Goal: Task Accomplishment & Management: Use online tool/utility

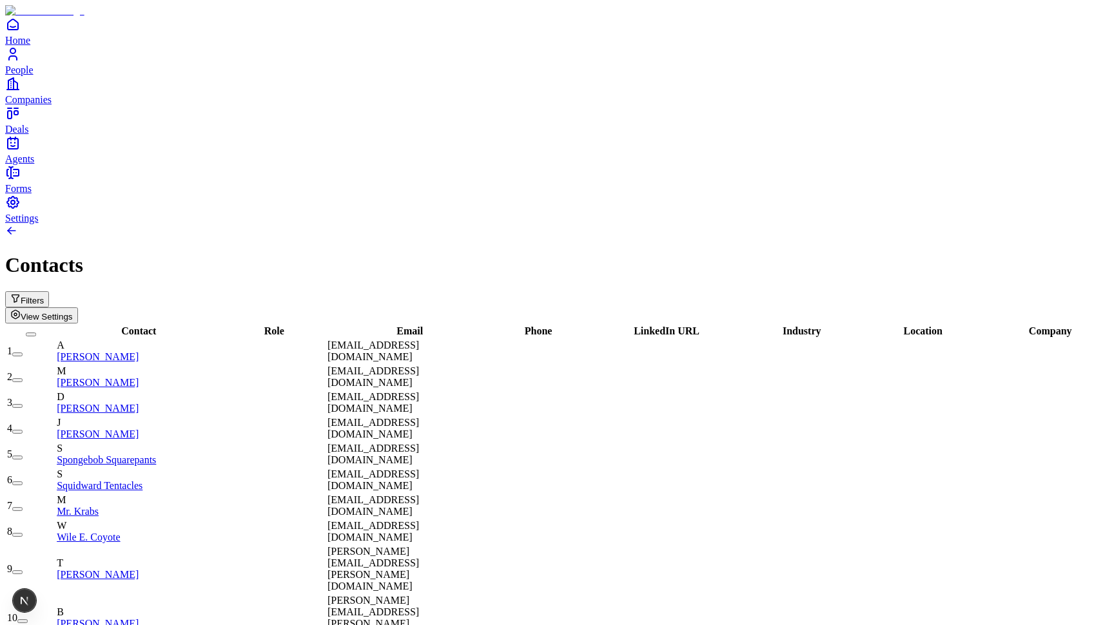
click at [34, 164] on span "Agents" at bounding box center [19, 158] width 29 height 11
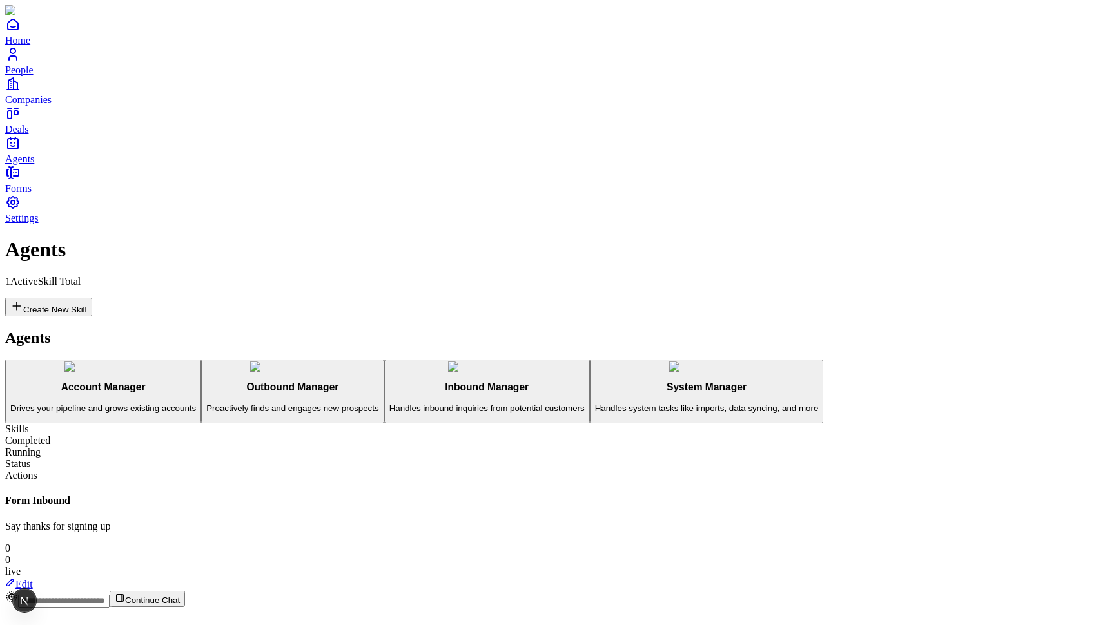
click at [92, 298] on button "Create New Skill" at bounding box center [48, 307] width 87 height 19
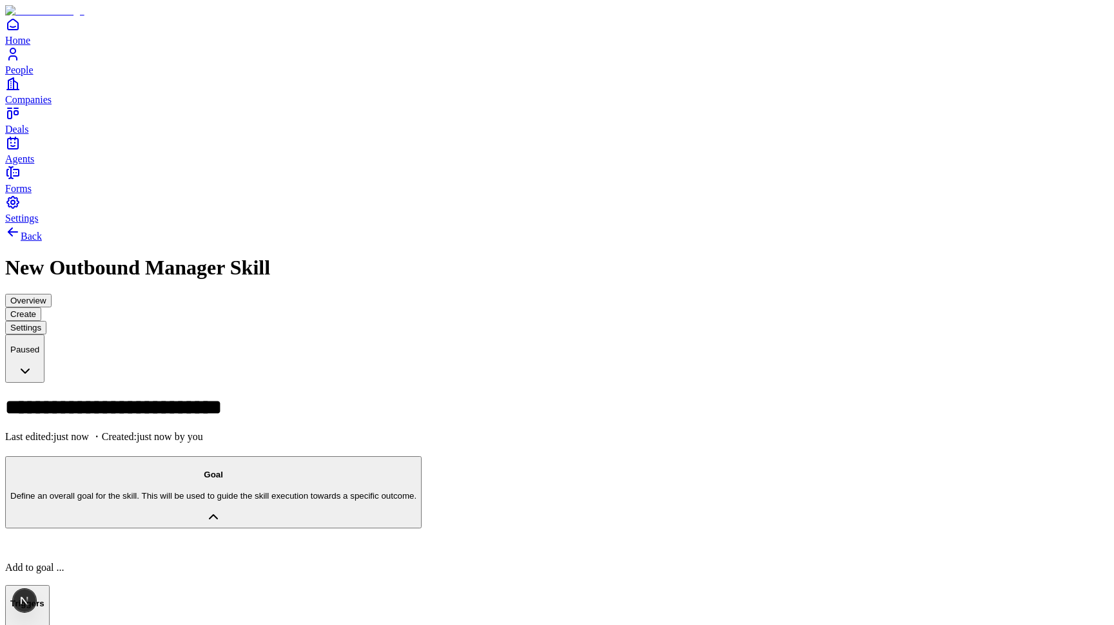
click at [50, 585] on button "Triggers" at bounding box center [27, 611] width 44 height 53
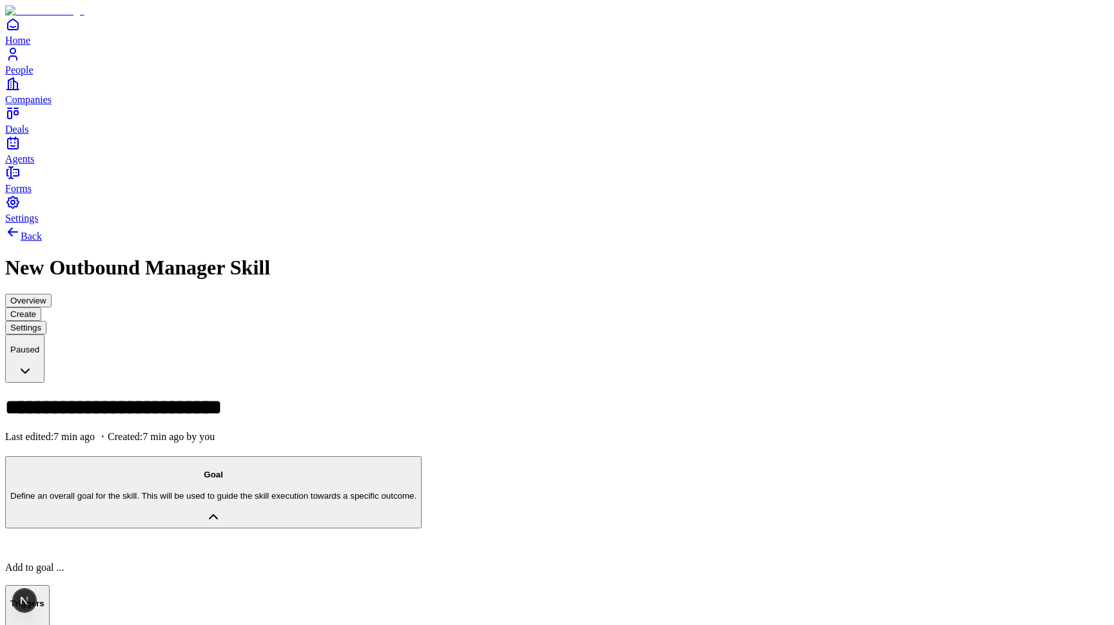
click at [724, 541] on div at bounding box center [556, 546] width 1103 height 11
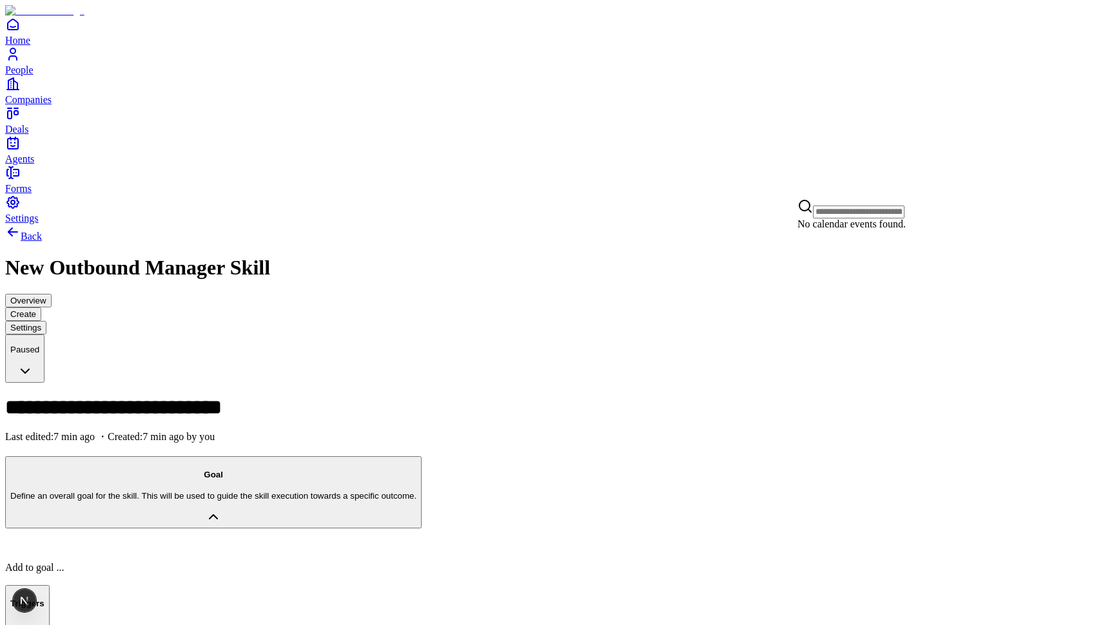
click at [52, 294] on button "Overview" at bounding box center [28, 301] width 46 height 14
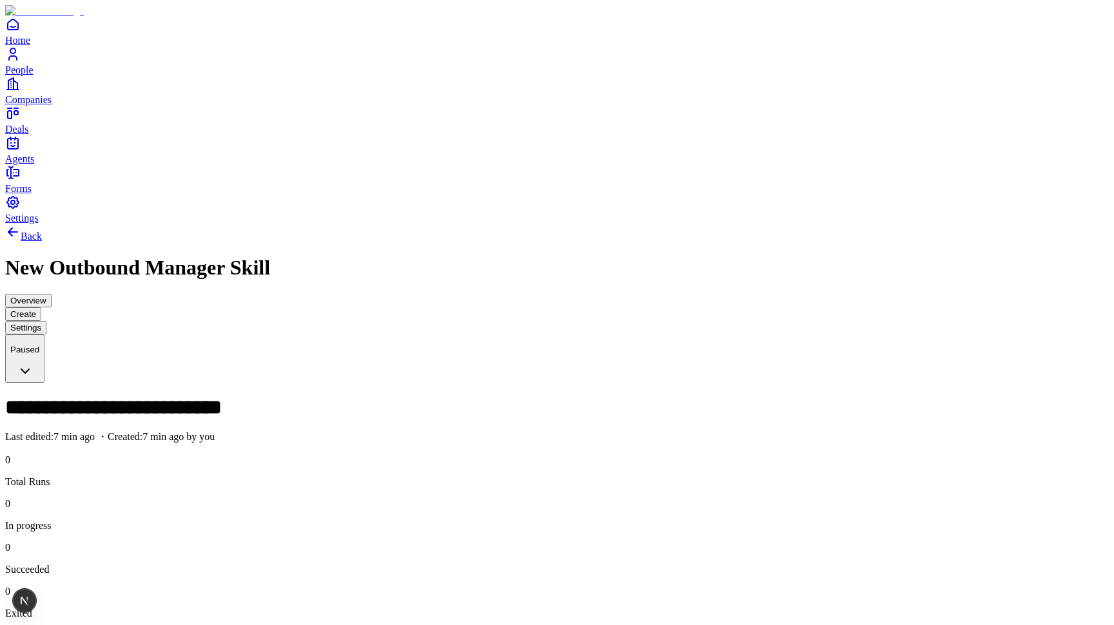
click at [39, 224] on span "Settings" at bounding box center [22, 218] width 34 height 11
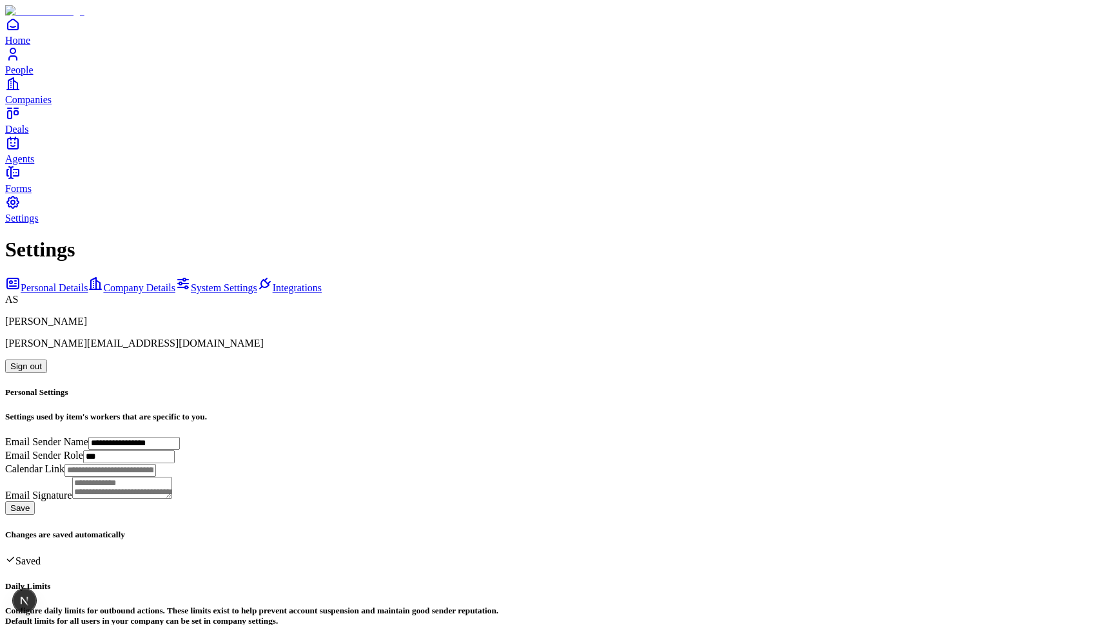
click at [47, 360] on button "Sign out" at bounding box center [26, 367] width 42 height 14
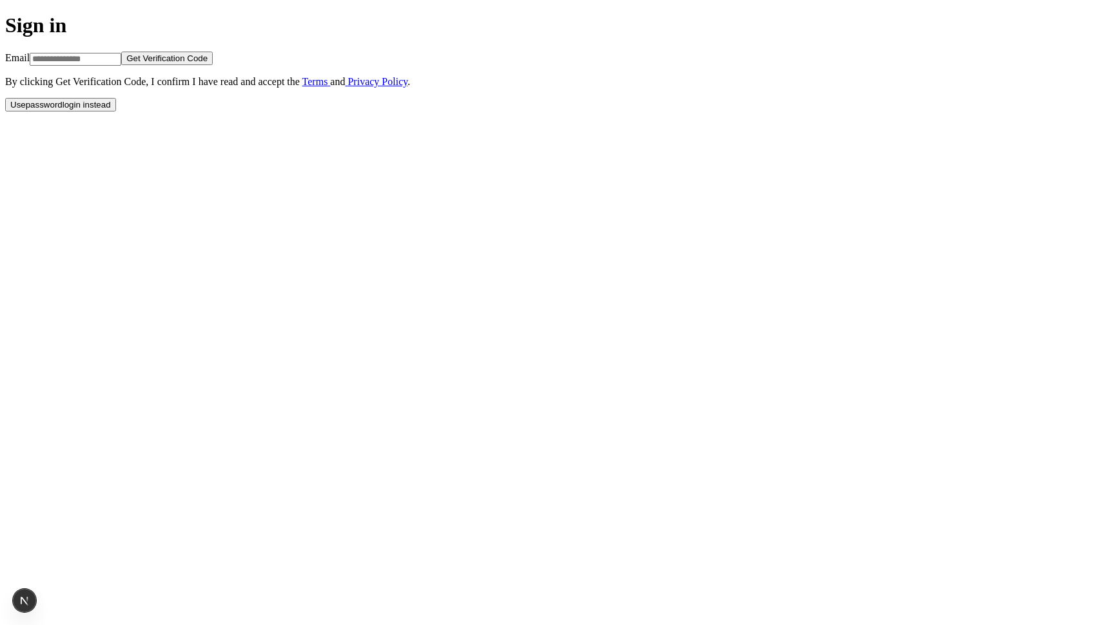
click at [116, 111] on button "Use password login instead" at bounding box center [60, 105] width 111 height 14
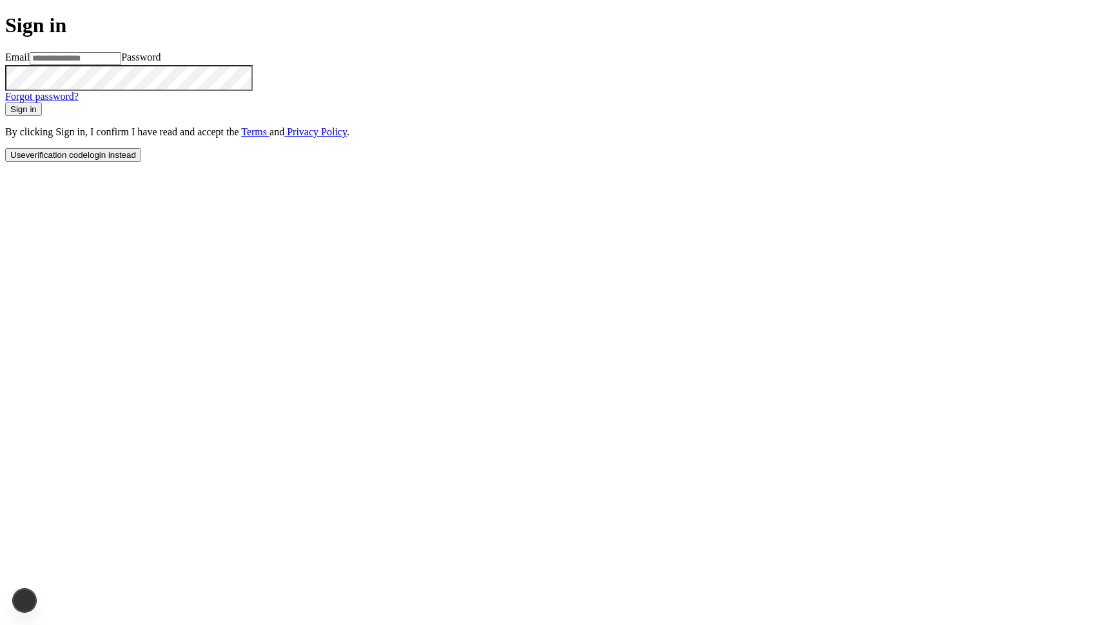
click at [501, 161] on div "Sign in Email Password Forgot password? Sign in By clicking Sign in , I confirm…" at bounding box center [556, 88] width 1103 height 148
click at [5, 172] on com-1password-button at bounding box center [5, 172] width 0 height 0
type input "**********"
